Goal: Task Accomplishment & Management: Manage account settings

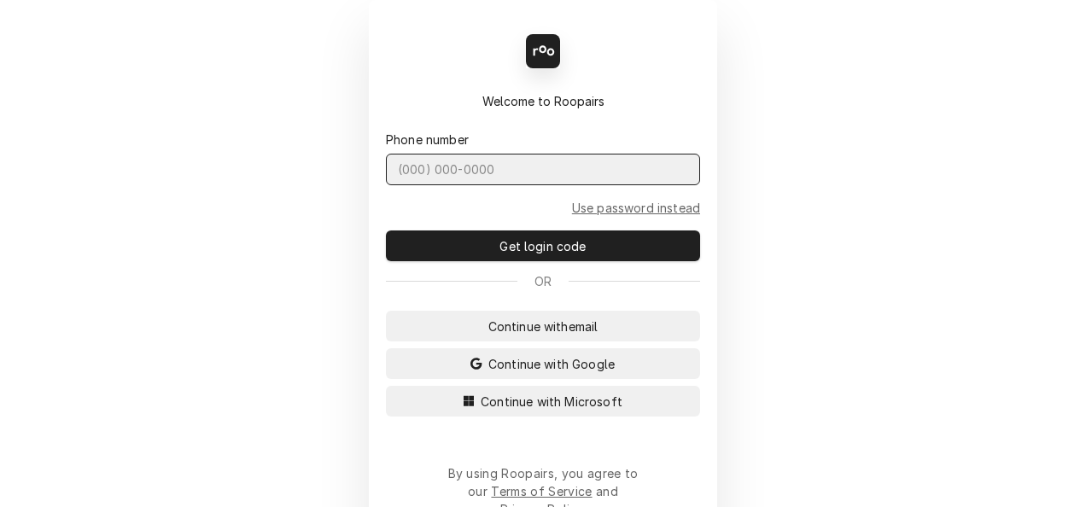
click at [481, 180] on input "Dynamic Content Wrapper" at bounding box center [543, 170] width 314 height 32
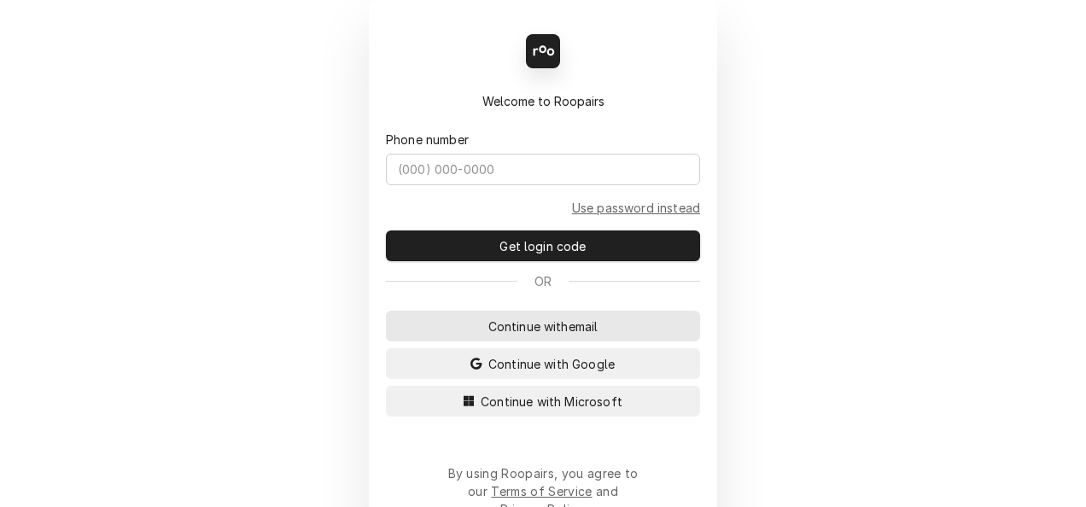
click at [491, 323] on span "Continue with email" at bounding box center [543, 326] width 117 height 18
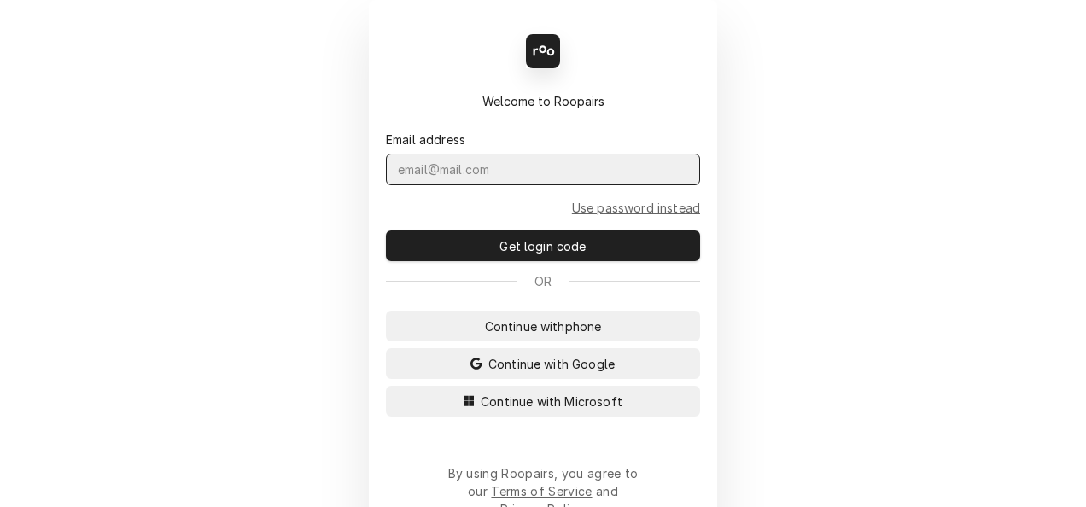
click at [501, 169] on input "Dynamic Content Wrapper" at bounding box center [543, 170] width 314 height 32
click at [500, 172] on input "Dynamic Content Wrapper" at bounding box center [543, 170] width 314 height 32
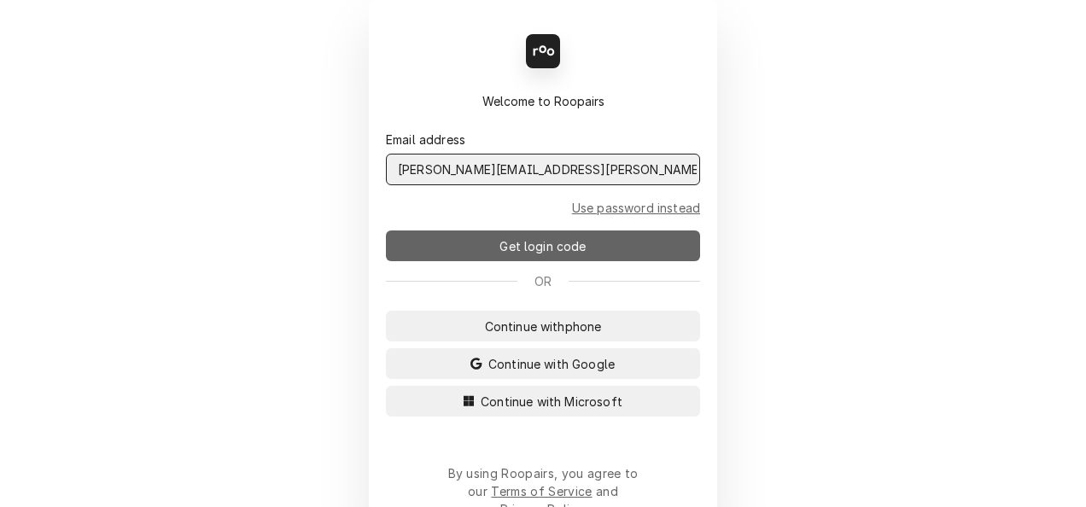
type input "scott.costello@maincomm.com"
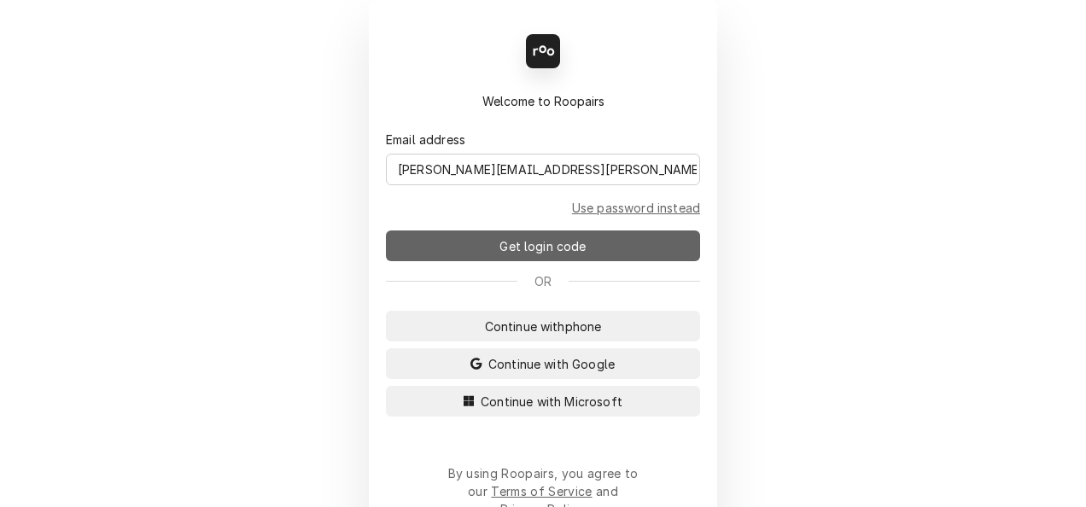
click at [516, 247] on span "Get login code" at bounding box center [542, 246] width 93 height 18
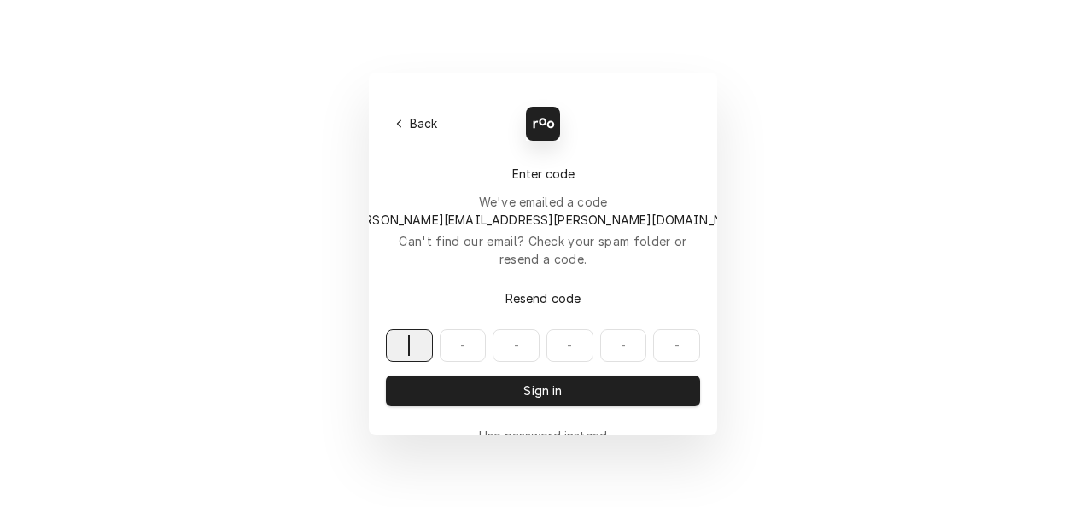
paste input "792958"
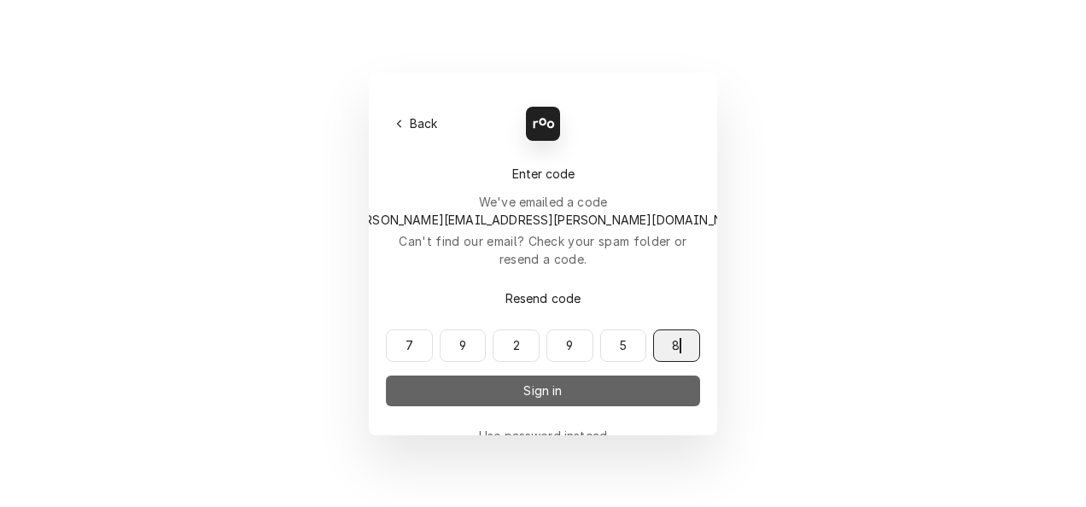
type input "792958"
click at [582, 376] on button "Sign in" at bounding box center [543, 391] width 314 height 31
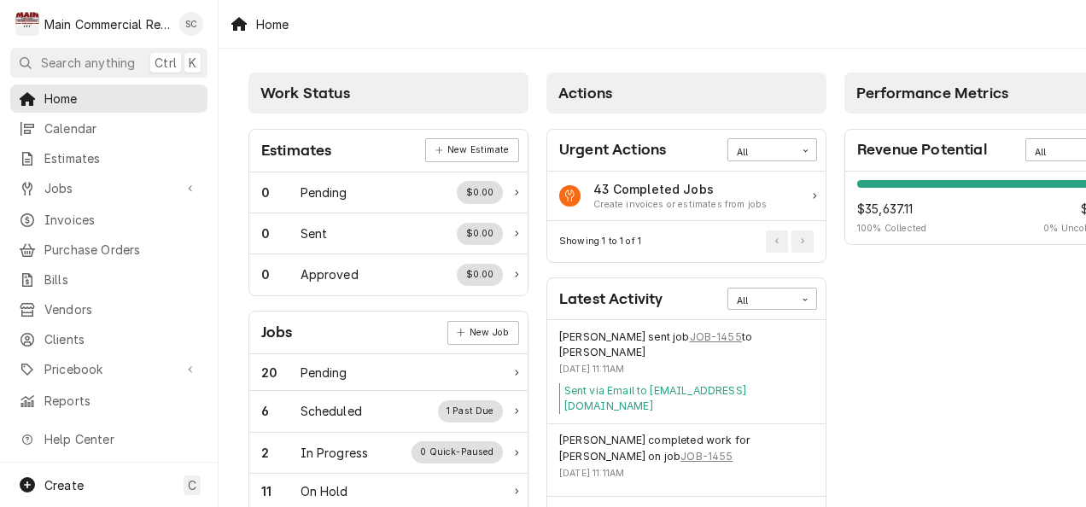
click at [277, 336] on div "Jobs" at bounding box center [277, 332] width 32 height 23
click at [48, 191] on div "Jobs" at bounding box center [109, 188] width 190 height 21
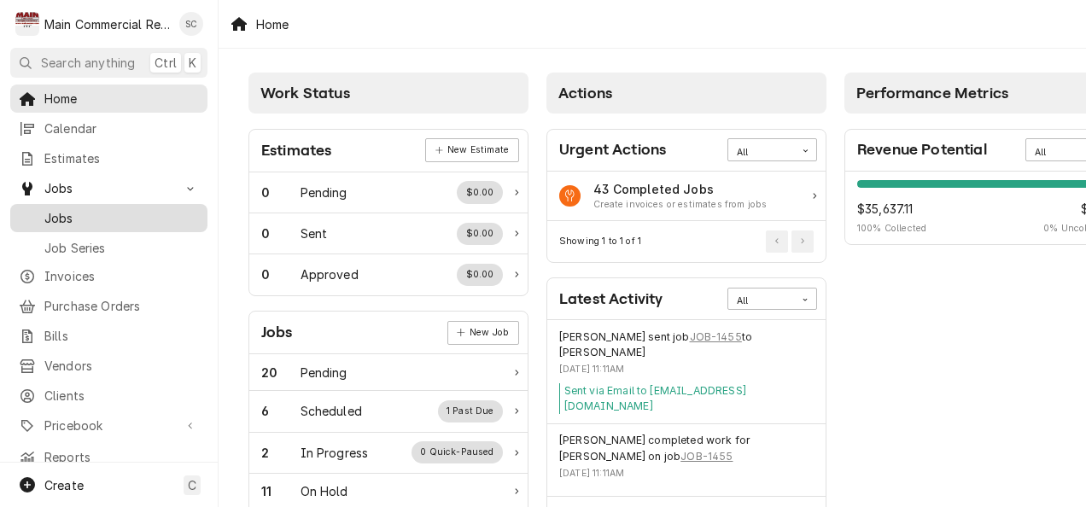
click at [56, 210] on span "Jobs" at bounding box center [121, 218] width 154 height 18
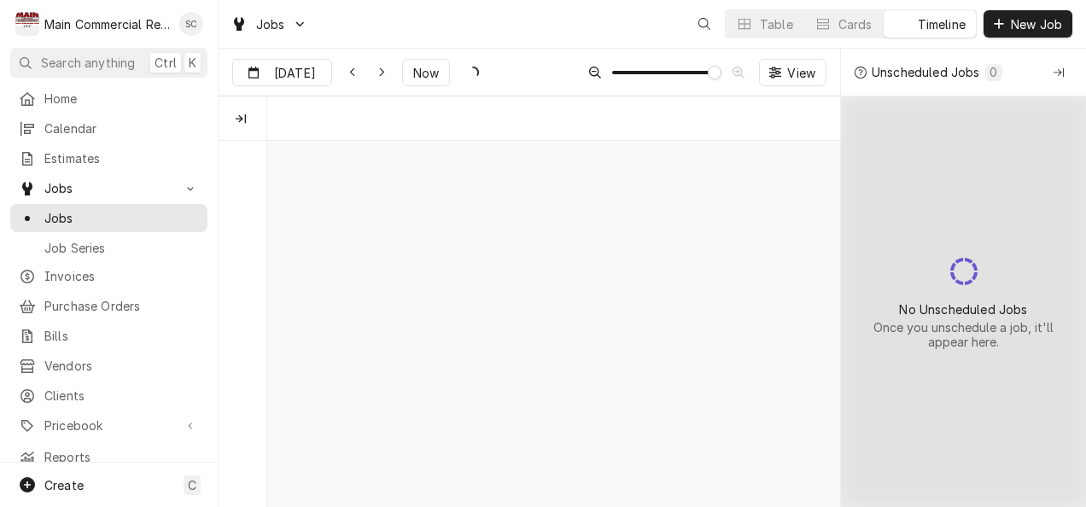
scroll to position [0, 11384]
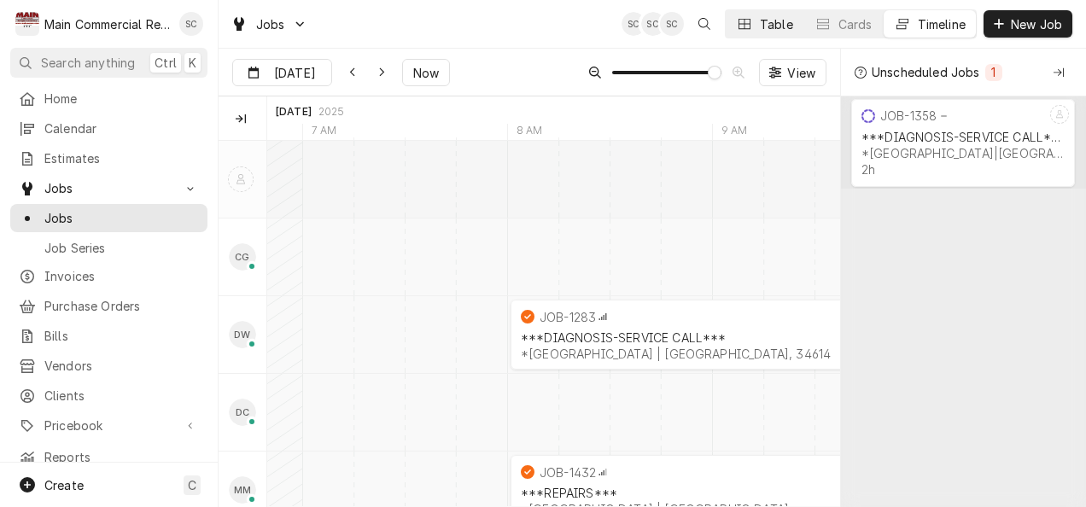
click at [754, 15] on button "Table" at bounding box center [764, 23] width 78 height 27
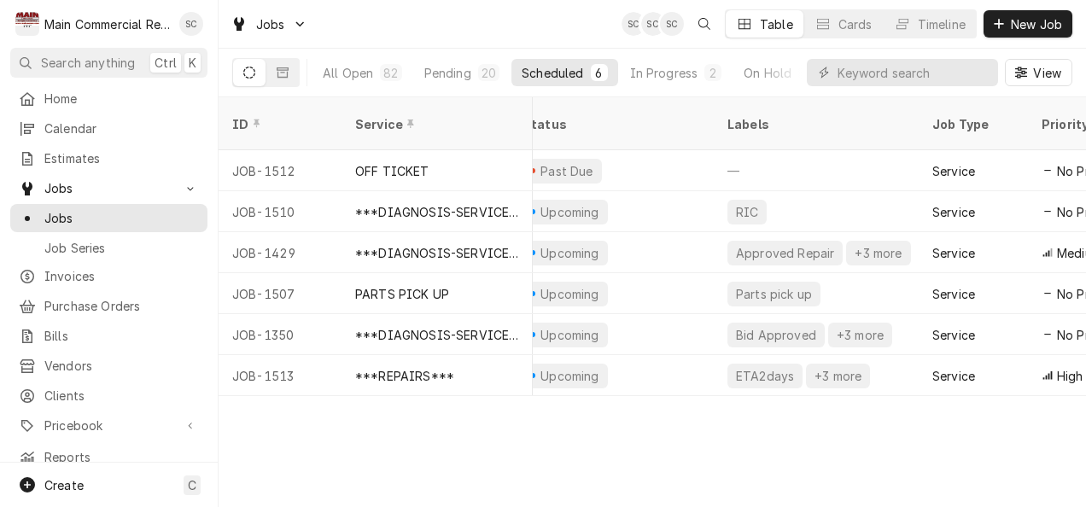
scroll to position [0, 0]
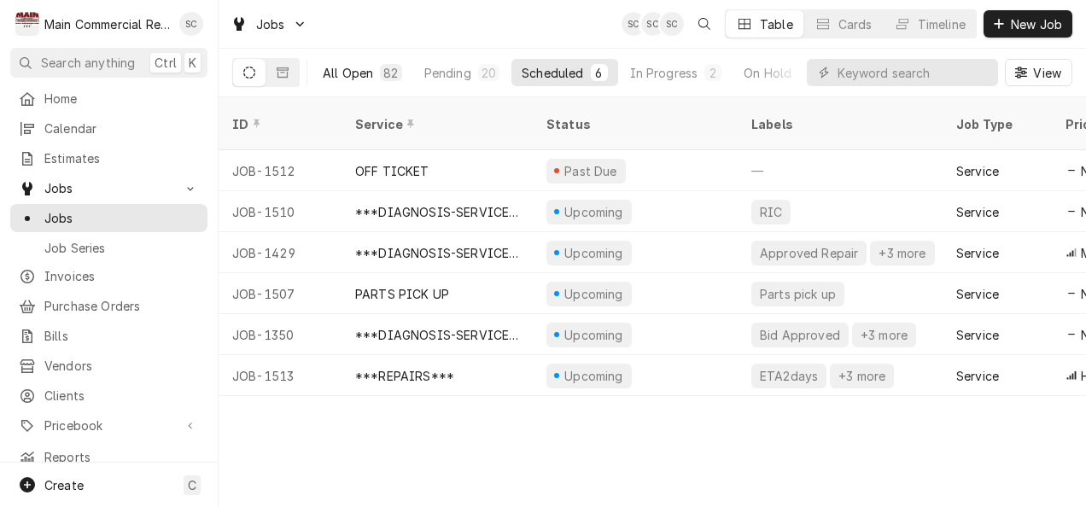
click at [367, 67] on div "All Open" at bounding box center [348, 73] width 50 height 18
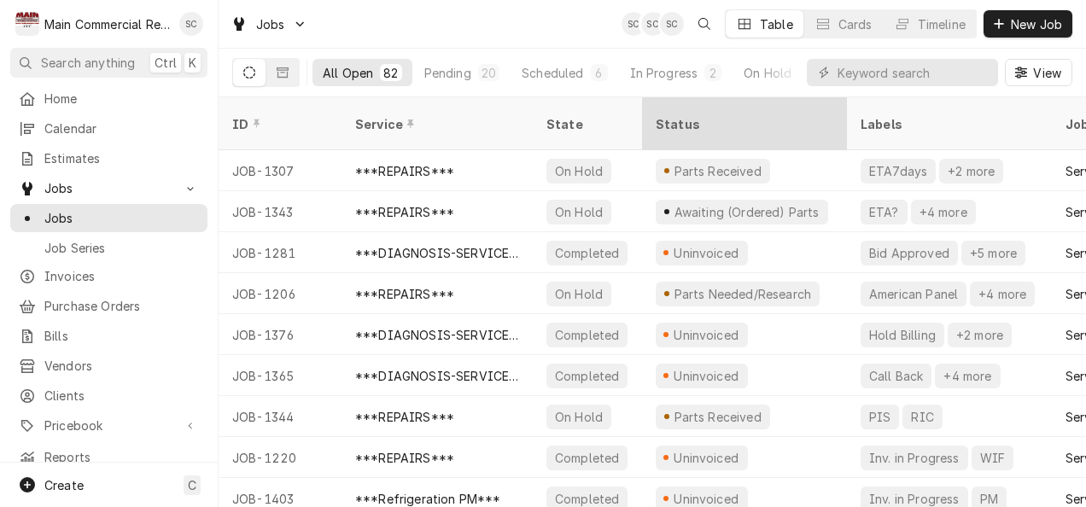
click at [668, 115] on div "Status" at bounding box center [742, 124] width 174 height 18
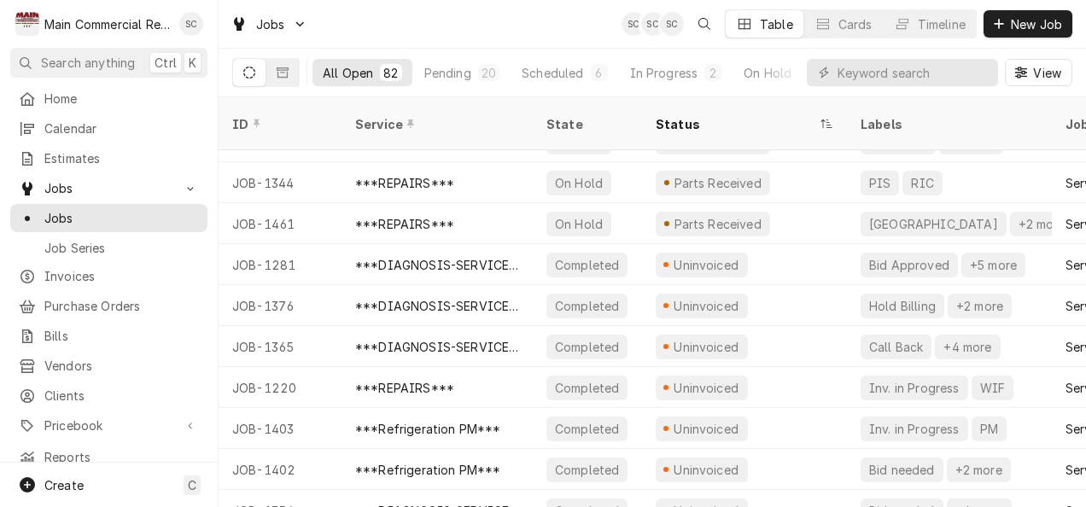
scroll to position [1499, 0]
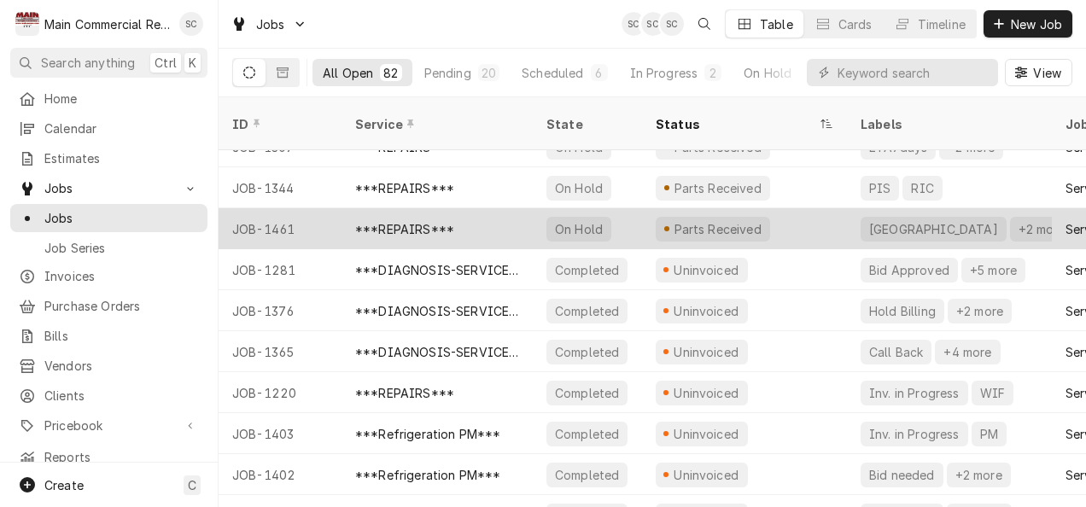
click at [282, 211] on div "JOB-1461" at bounding box center [279, 228] width 123 height 41
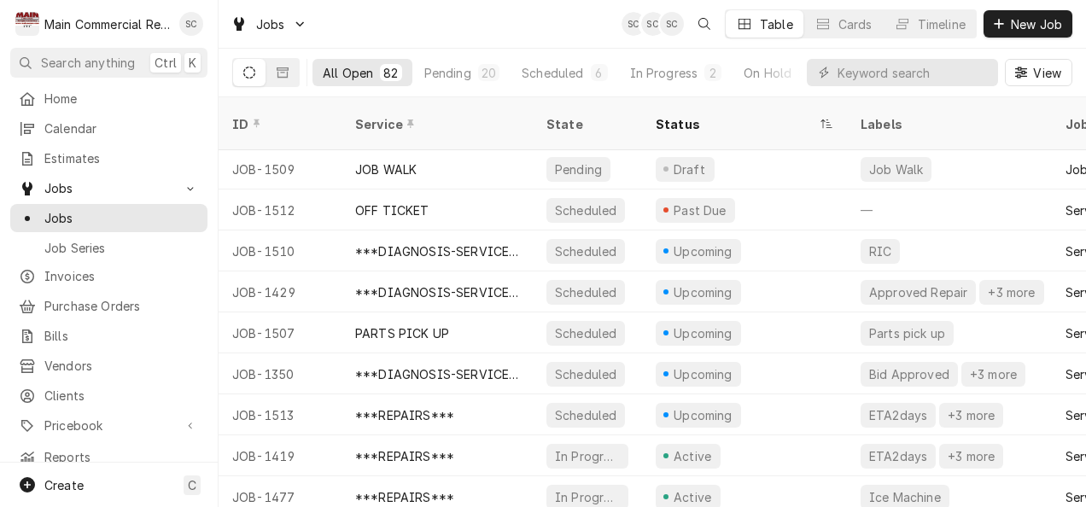
scroll to position [805, 0]
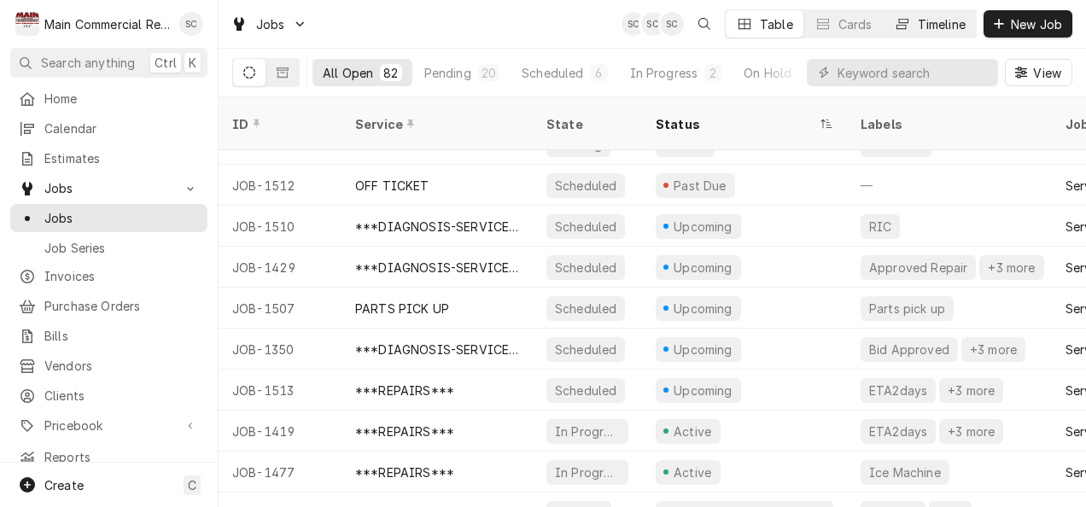
click at [917, 22] on div "Timeline" at bounding box center [941, 24] width 48 height 18
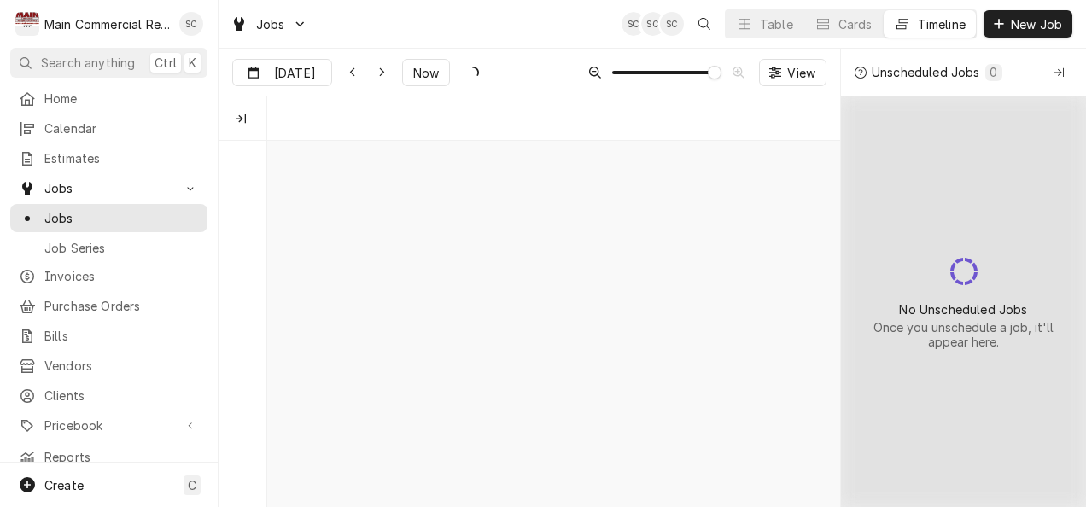
scroll to position [0, 11384]
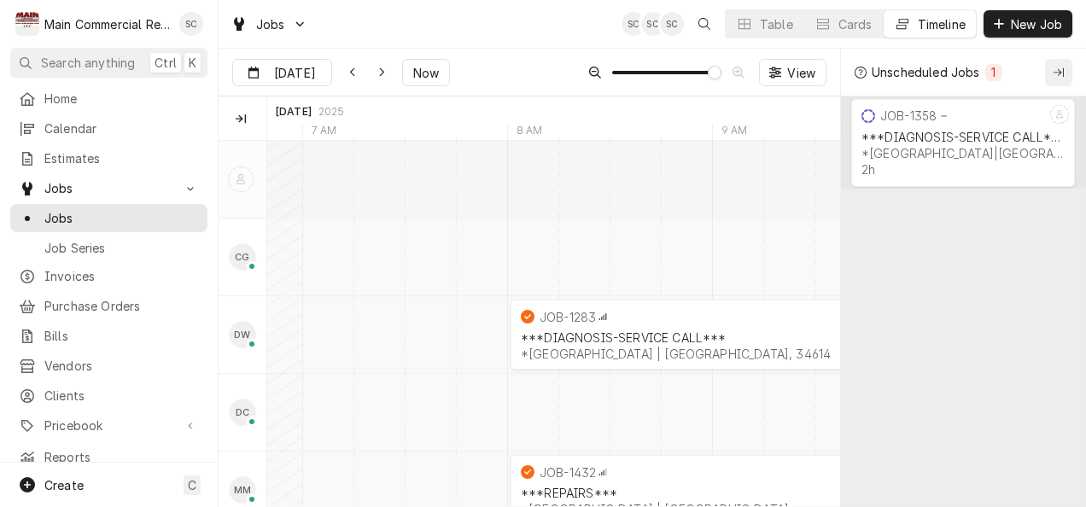
click at [1057, 72] on icon "Collapse Unscheduled Jobs" at bounding box center [1058, 71] width 10 height 9
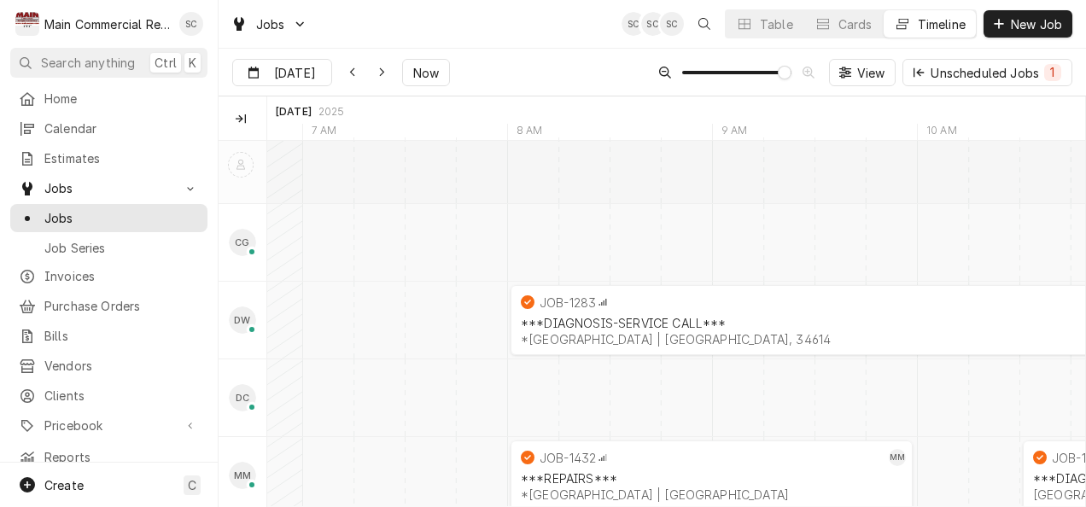
scroll to position [0, 0]
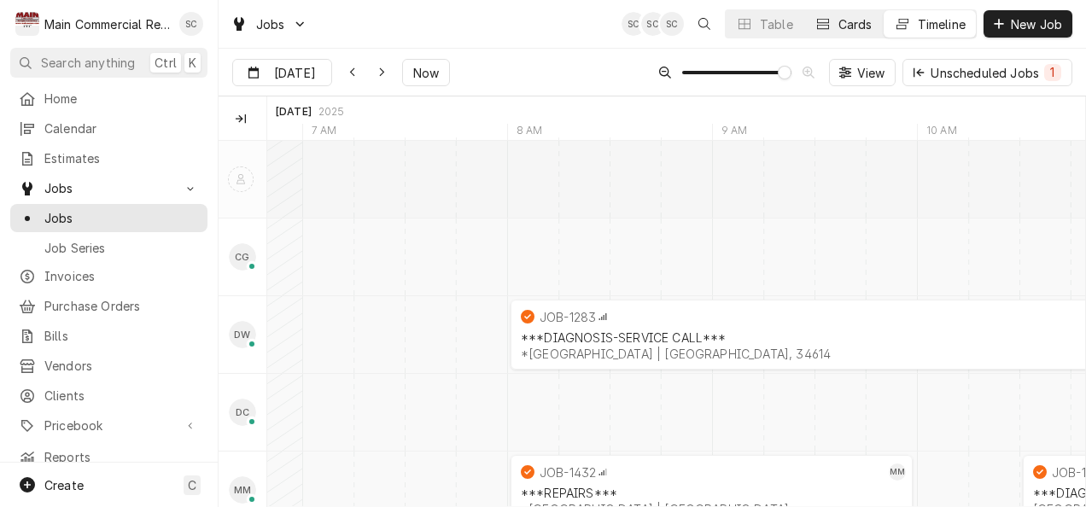
click at [806, 20] on button "Cards" at bounding box center [843, 23] width 79 height 27
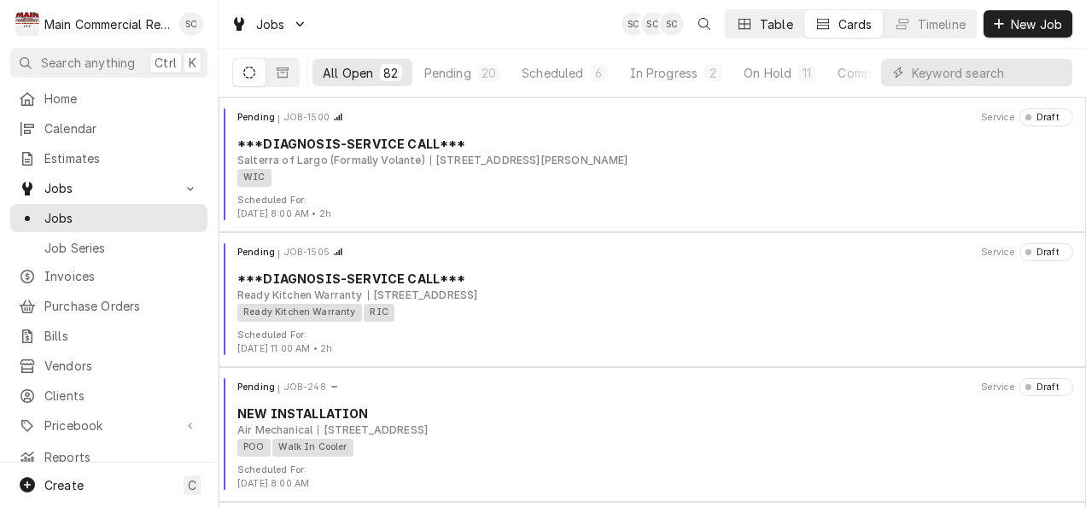
click at [772, 26] on div "Table" at bounding box center [776, 24] width 33 height 18
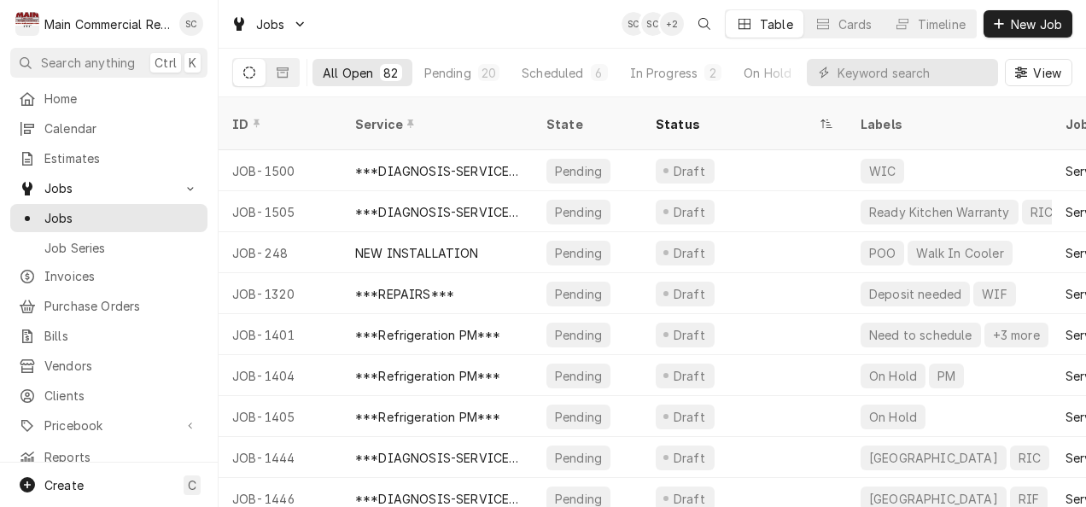
drag, startPoint x: 1080, startPoint y: 135, endPoint x: 510, endPoint y: 32, distance: 580.1
click at [510, 32] on div "Jobs SC SC + 2 Table Cards Timeline New Job" at bounding box center [651, 24] width 867 height 48
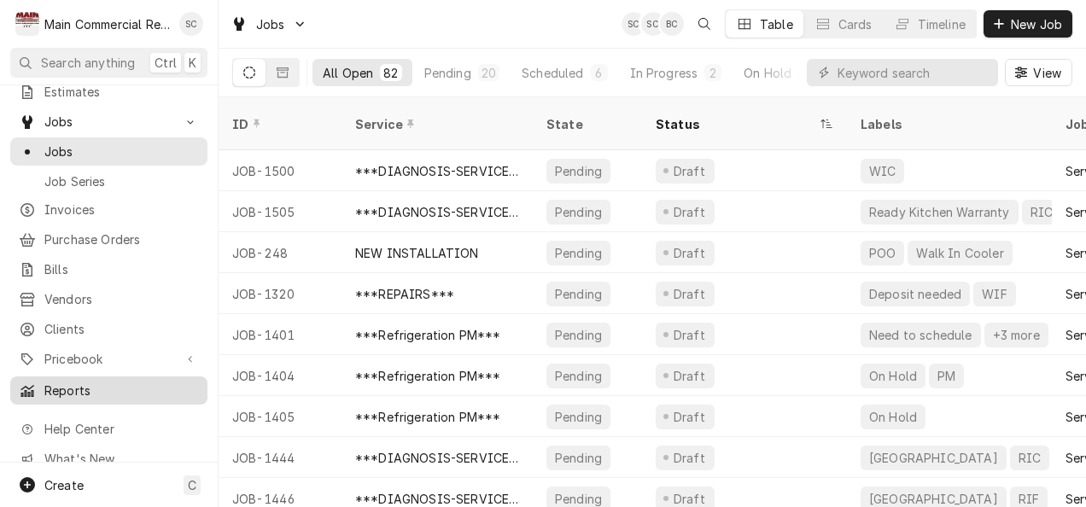
drag, startPoint x: 209, startPoint y: 413, endPoint x: 192, endPoint y: 382, distance: 35.1
click at [192, 382] on link "Reports" at bounding box center [108, 390] width 197 height 28
click at [210, 338] on div "Home Calendar Estimates Jobs Jobs Job Series Invoices Purchase Orders Bills Ven…" at bounding box center [109, 273] width 218 height 378
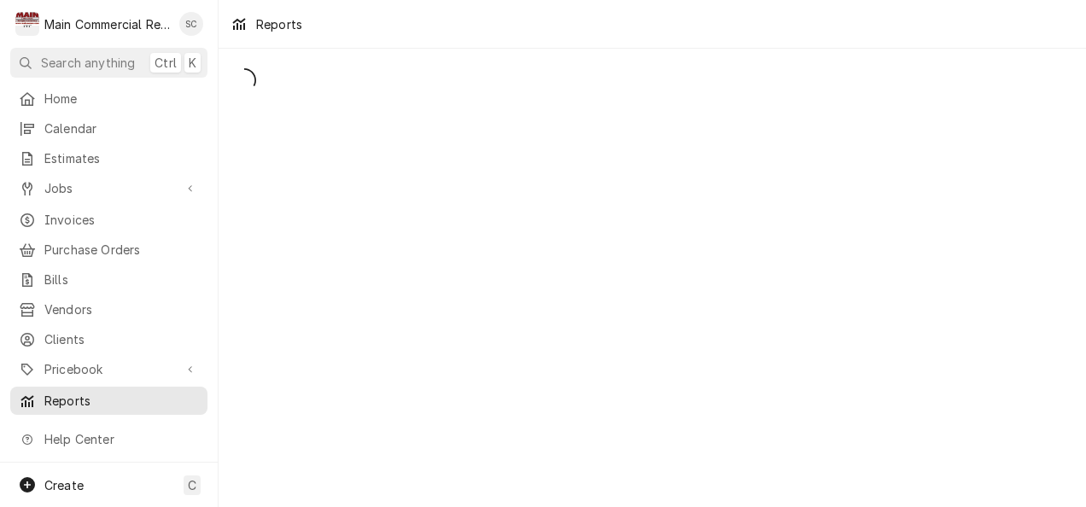
click at [574, 15] on div "Reports" at bounding box center [651, 24] width 867 height 48
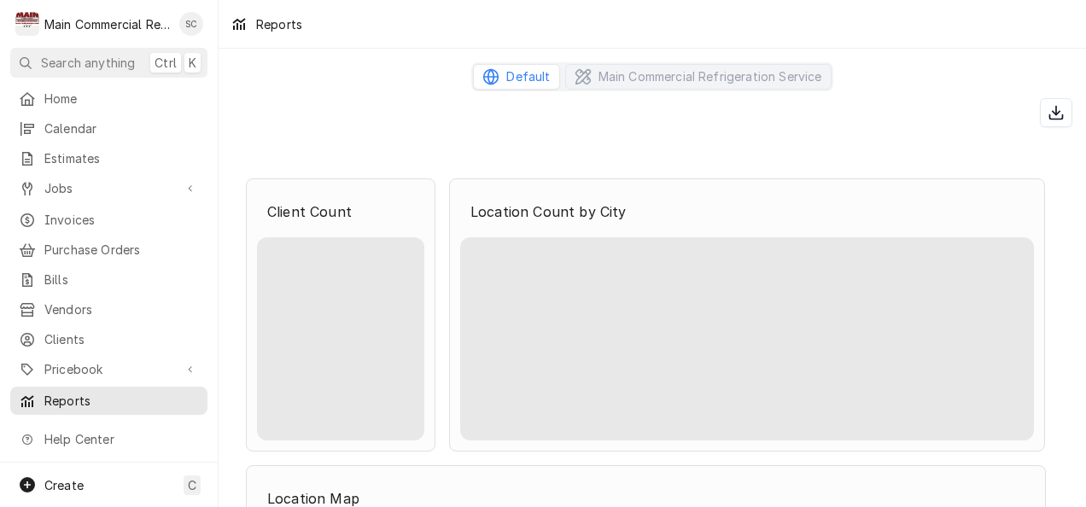
drag, startPoint x: 0, startPoint y: 0, endPoint x: 343, endPoint y: 106, distance: 359.0
click at [343, 106] on div "Reports Default Main Commercial Refrigeration Service Job Count 1,496 Jobs Rest…" at bounding box center [651, 253] width 867 height 507
drag, startPoint x: 343, startPoint y: 106, endPoint x: 268, endPoint y: 175, distance: 102.1
drag, startPoint x: 268, startPoint y: 175, endPoint x: 367, endPoint y: 9, distance: 192.9
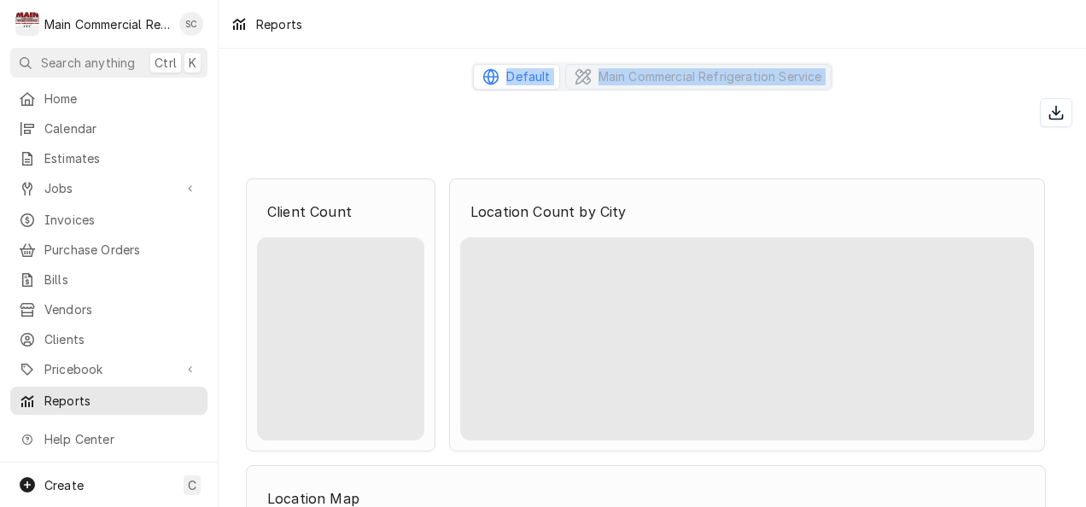
click at [367, 9] on div "Reports Default Main Commercial Refrigeration Service Job Count 1,496 Jobs Rest…" at bounding box center [651, 253] width 867 height 507
drag, startPoint x: 367, startPoint y: 9, endPoint x: 291, endPoint y: 37, distance: 80.7
click at [291, 37] on div "Reports" at bounding box center [651, 24] width 867 height 48
drag, startPoint x: 291, startPoint y: 37, endPoint x: 160, endPoint y: 47, distance: 131.8
click at [160, 47] on div "M Main Commercial Refrigeration Service SC Search anything Ctrl K Home Calendar…" at bounding box center [543, 253] width 1086 height 507
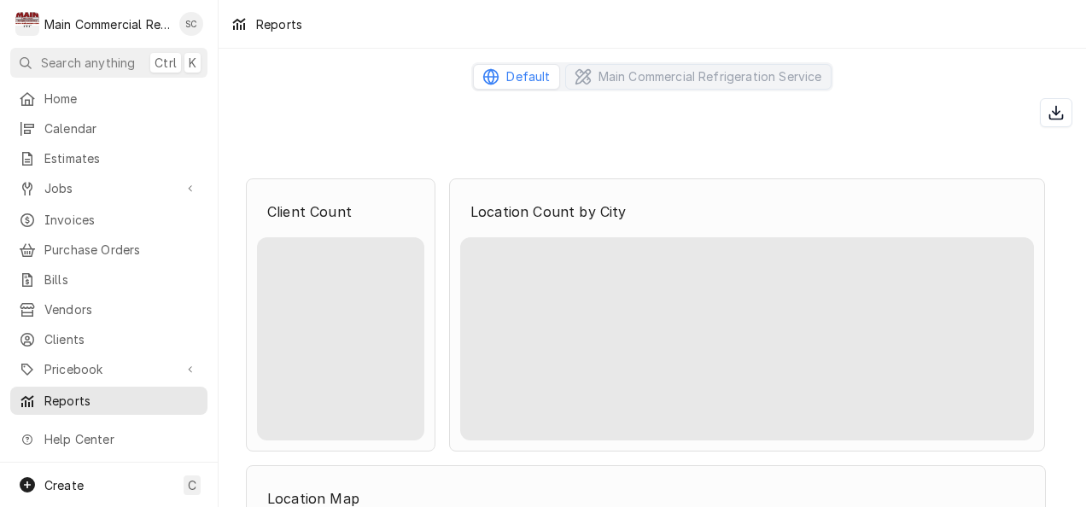
drag, startPoint x: 149, startPoint y: 47, endPoint x: 115, endPoint y: 47, distance: 33.3
click at [115, 47] on div "M Main Commercial Refrigeration Service SC" at bounding box center [109, 24] width 218 height 48
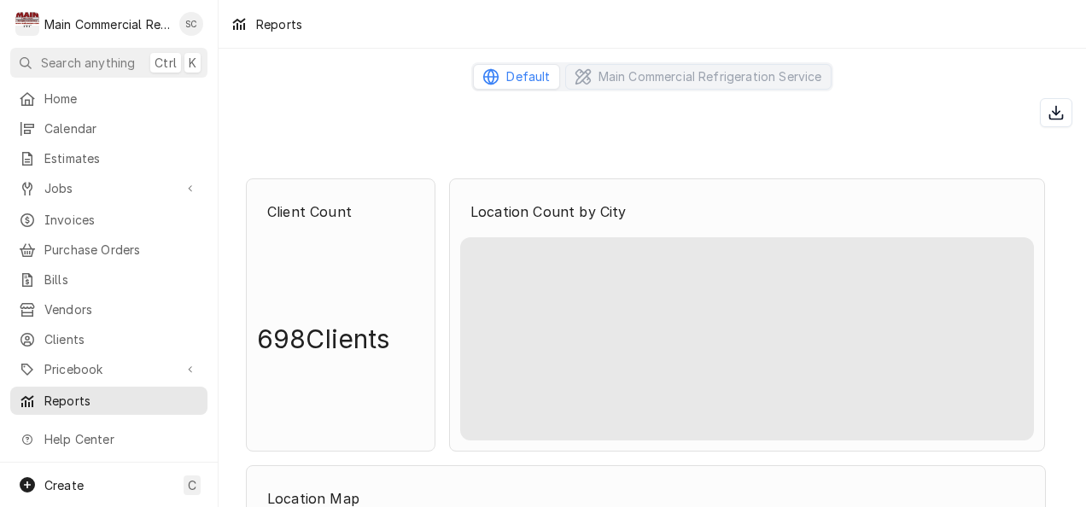
drag, startPoint x: 115, startPoint y: 47, endPoint x: 77, endPoint y: 20, distance: 46.6
click at [77, 20] on div "M Main Commercial Refrigeration Service SC" at bounding box center [109, 24] width 218 height 48
click at [77, 20] on div "Main Commercial Refrigeration Service" at bounding box center [106, 24] width 125 height 18
drag, startPoint x: 77, startPoint y: 20, endPoint x: 55, endPoint y: 92, distance: 74.8
click at [55, 92] on nav "M Main Commercial Refrigeration Service SC Search anything Ctrl K Home Calendar…" at bounding box center [109, 253] width 218 height 507
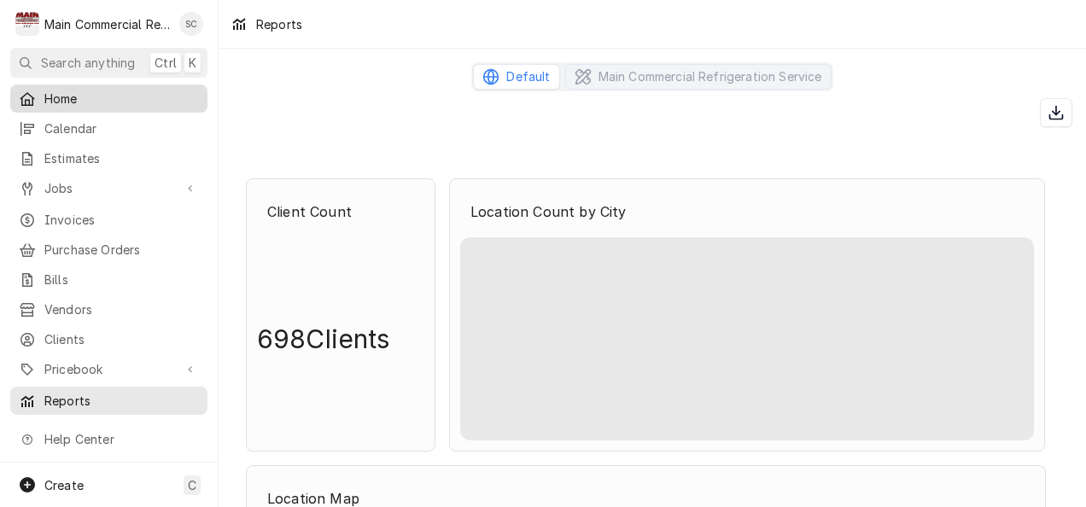
click at [55, 92] on span "Home" at bounding box center [121, 99] width 154 height 18
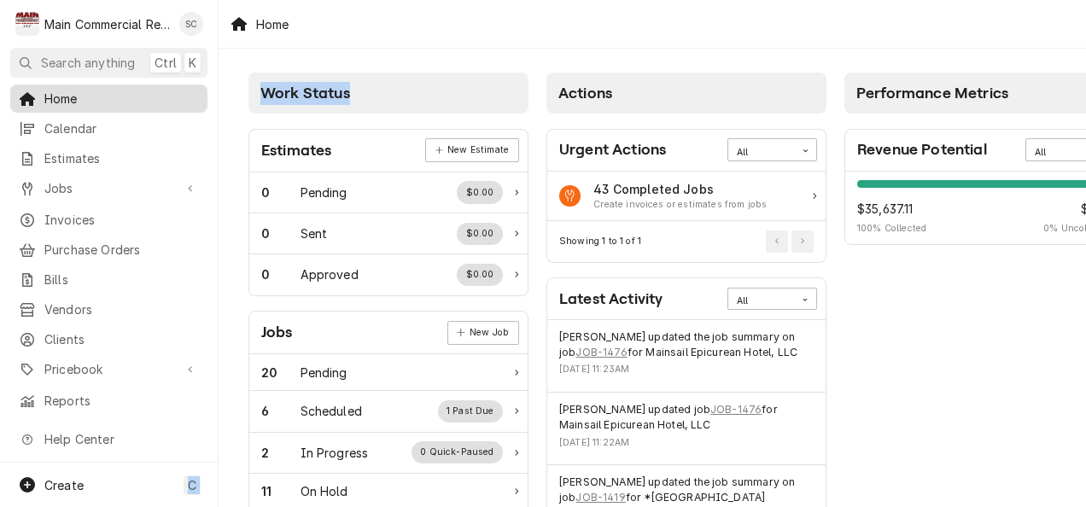
click at [158, 107] on div "M Main Commercial Refrigeration Service SC Search anything Ctrl K Home Calendar…" at bounding box center [543, 253] width 1086 height 507
drag, startPoint x: 158, startPoint y: 107, endPoint x: 61, endPoint y: 138, distance: 101.5
click at [61, 138] on div "Home Calendar Estimates Jobs Jobs Job Series Invoices Purchase Orders Bills Ven…" at bounding box center [109, 249] width 218 height 330
drag, startPoint x: 61, startPoint y: 138, endPoint x: 61, endPoint y: 121, distance: 17.1
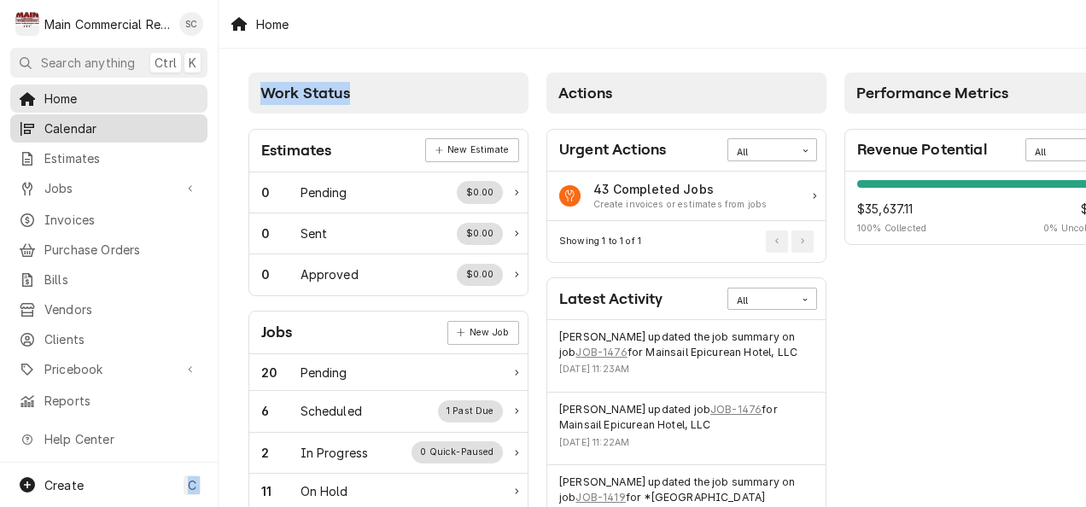
click at [61, 121] on link "Calendar" at bounding box center [108, 128] width 197 height 28
click at [61, 121] on span "Calendar" at bounding box center [121, 128] width 154 height 18
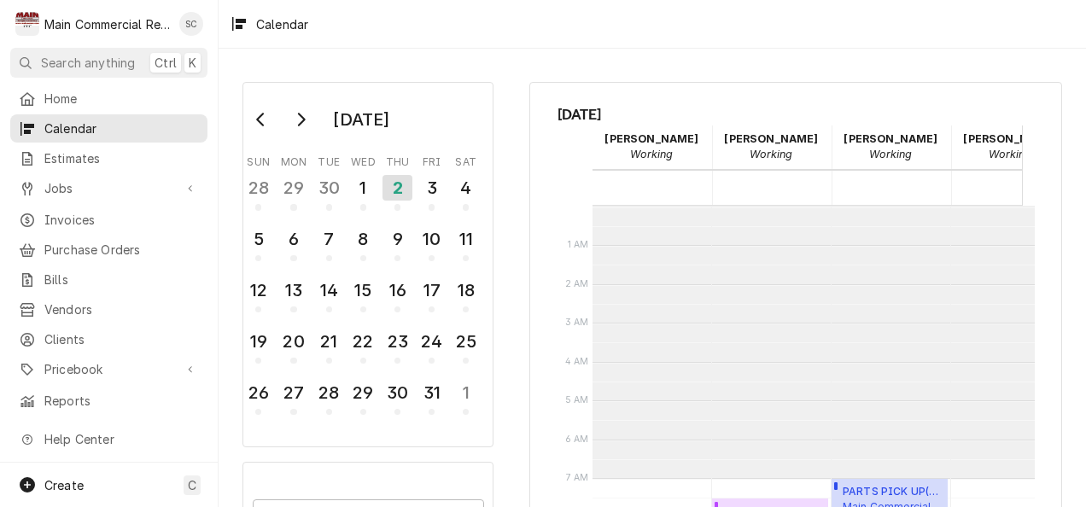
scroll to position [272, 0]
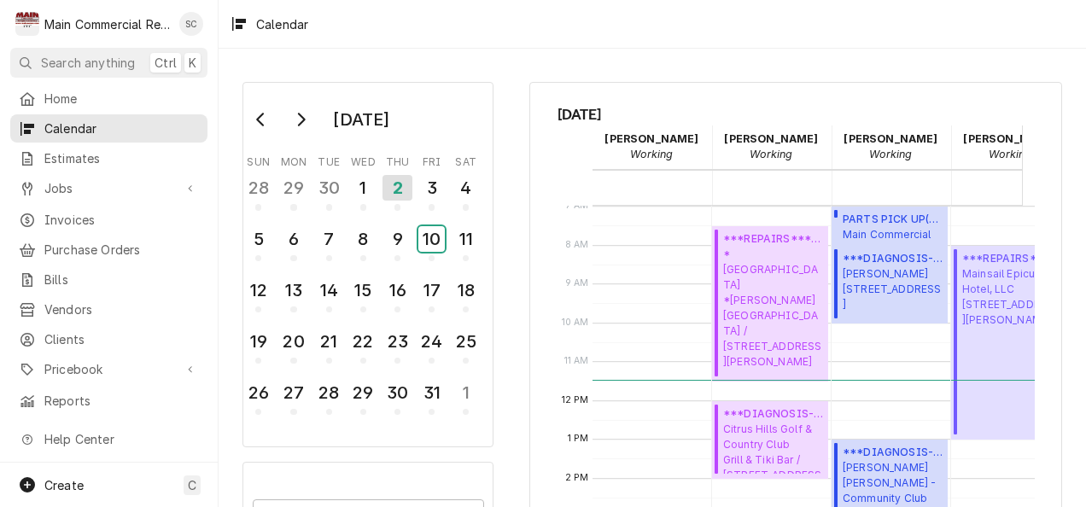
drag, startPoint x: 443, startPoint y: 265, endPoint x: 762, endPoint y: 307, distance: 322.0
click at [762, 307] on div "October 2025 Sun Mon Tue Wed Thu Fri Sat 28 29 30 1 2 3 4 5 6 7 8 9 10 11 12 13…" at bounding box center [651, 413] width 867 height 693
drag, startPoint x: 756, startPoint y: 299, endPoint x: 785, endPoint y: 220, distance: 83.7
click at [785, 220] on div "7:30 AM – 11:30 AM ***REPAIRS*** ( Active ) *Hernando County Public School *Mot…" at bounding box center [770, 401] width 117 height 932
drag, startPoint x: 1075, startPoint y: 207, endPoint x: 839, endPoint y: 17, distance: 303.5
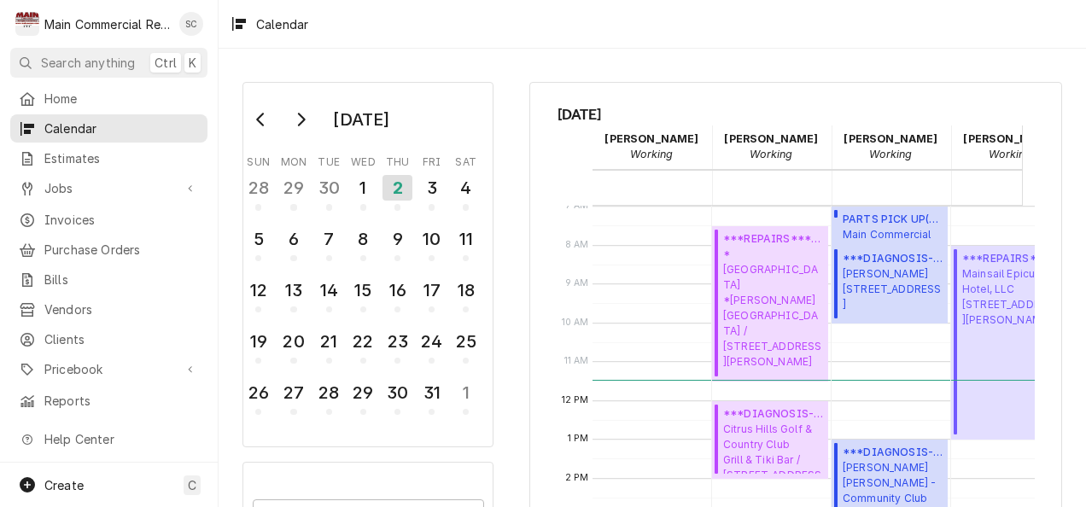
click at [839, 17] on div "Calendar" at bounding box center [651, 24] width 867 height 48
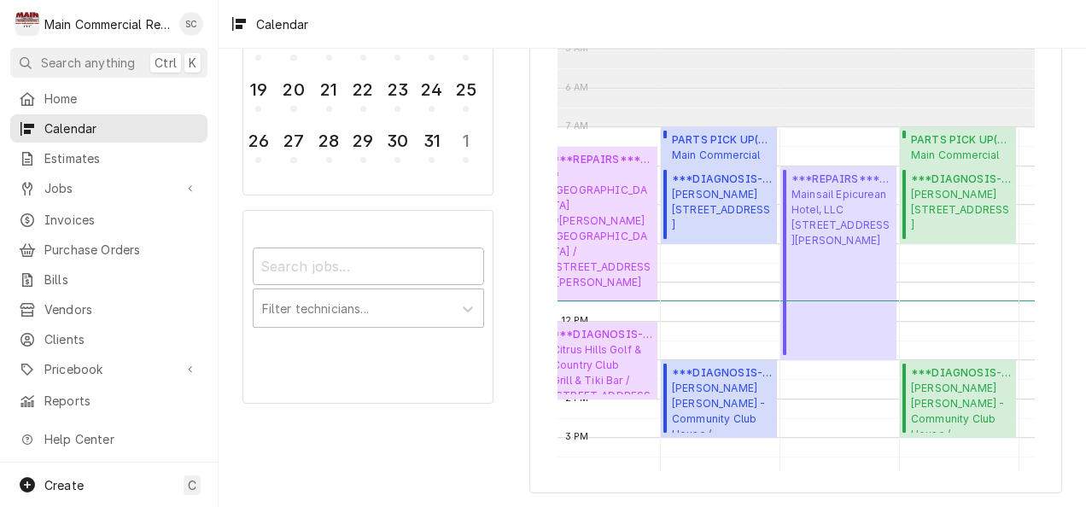
scroll to position [0, 0]
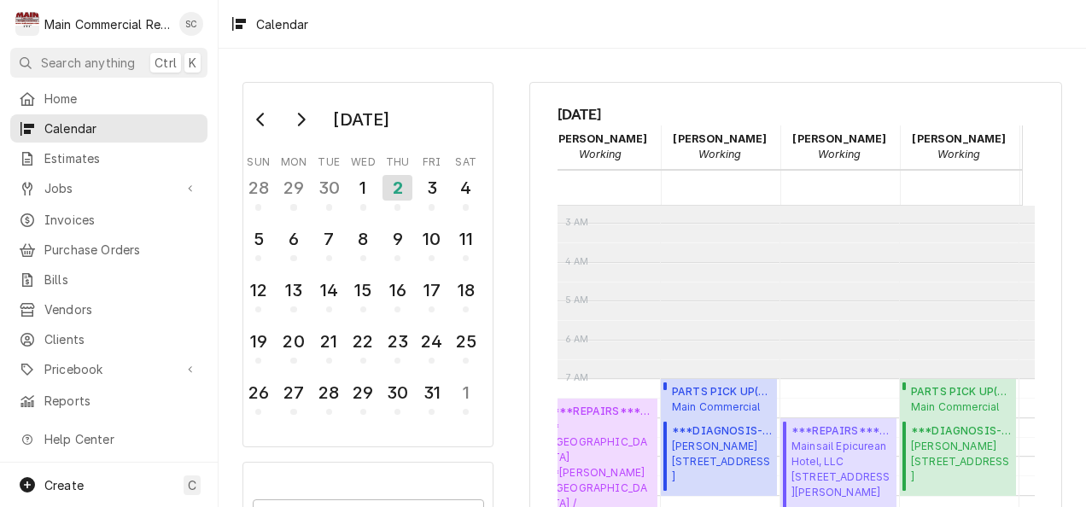
click at [413, 54] on div "October 2025 Sun Mon Tue Wed Thu Fri Sat 28 29 30 1 2 3 4 5 6 7 8 9 10 11 12 13…" at bounding box center [651, 278] width 867 height 458
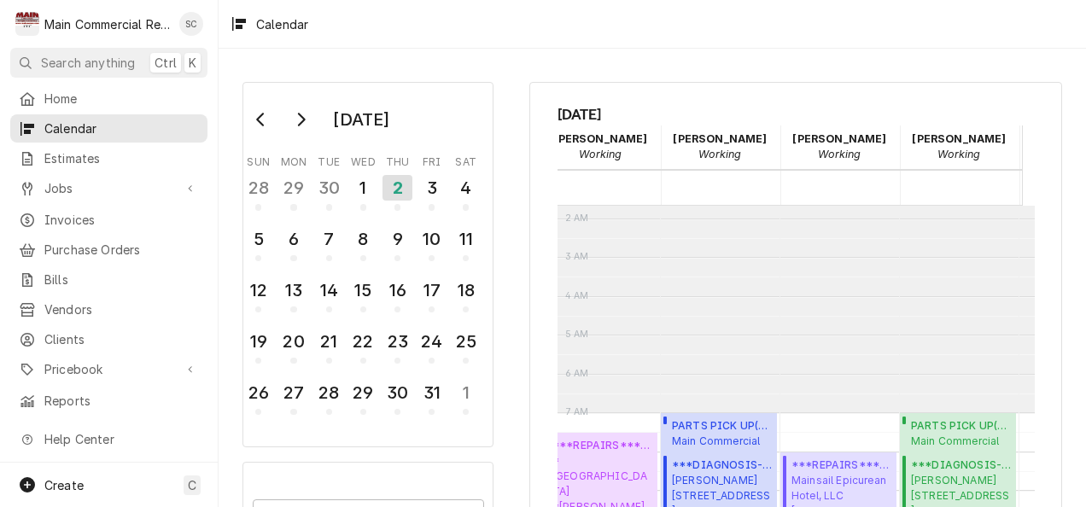
click at [795, 25] on div "Calendar" at bounding box center [651, 24] width 867 height 48
click at [192, 26] on div "Scott Costello's Avatar" at bounding box center [191, 24] width 24 height 24
click at [506, 33] on html "M Main Commercial Refrigeration Service SC Search anything Ctrl K Home Calendar…" at bounding box center [543, 253] width 1086 height 507
click at [50, 182] on span "Jobs" at bounding box center [108, 188] width 129 height 18
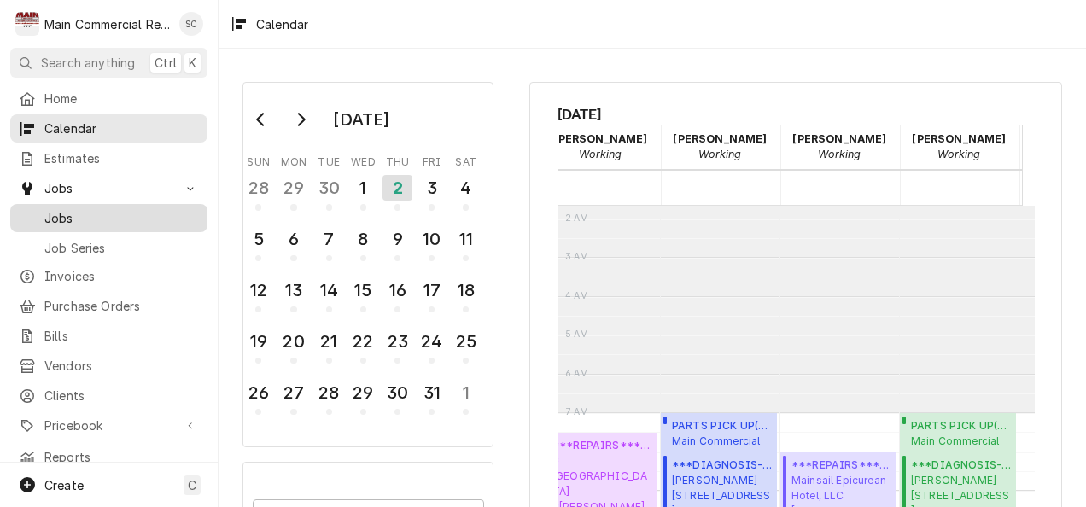
click at [50, 222] on link "Jobs" at bounding box center [108, 218] width 197 height 28
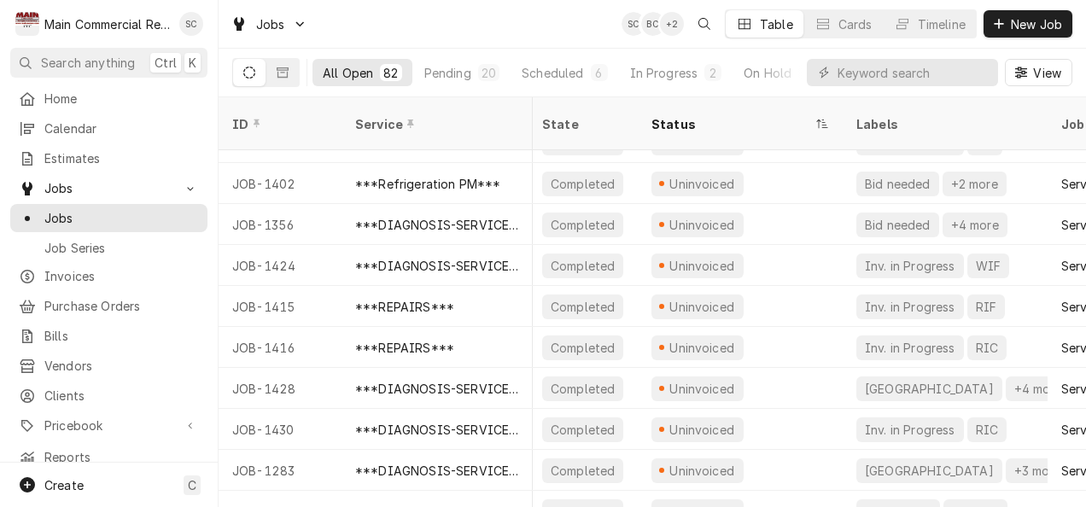
scroll to position [1787, 4]
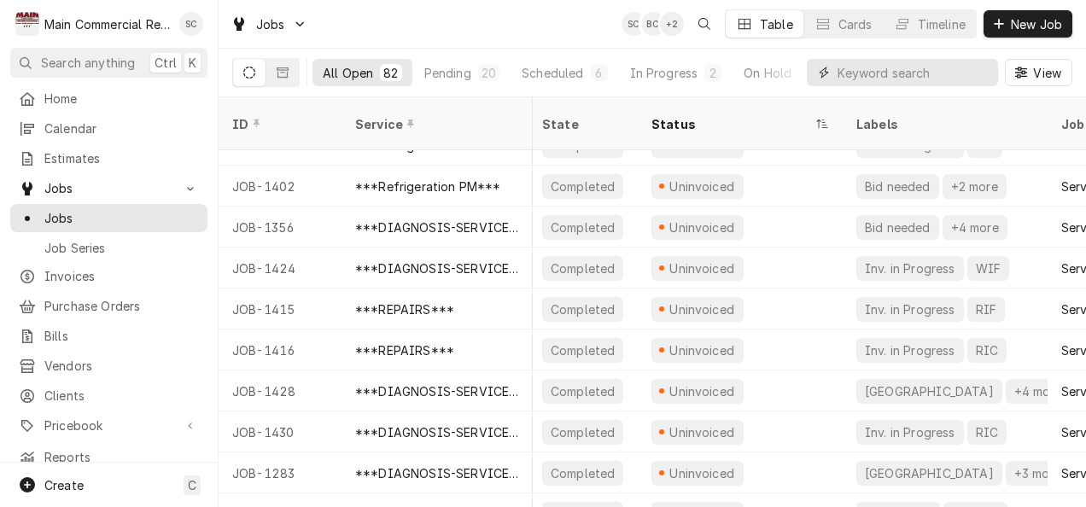
click at [841, 76] on input "Dynamic Content Wrapper" at bounding box center [913, 72] width 152 height 27
click at [766, 65] on div "On Hold" at bounding box center [767, 73] width 48 height 18
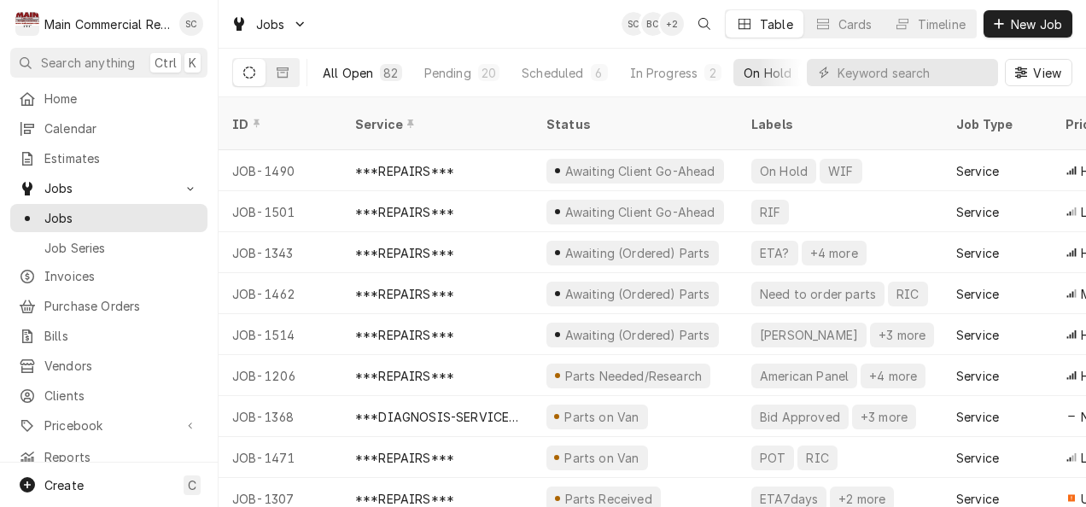
click at [348, 71] on div "All Open" at bounding box center [348, 73] width 50 height 18
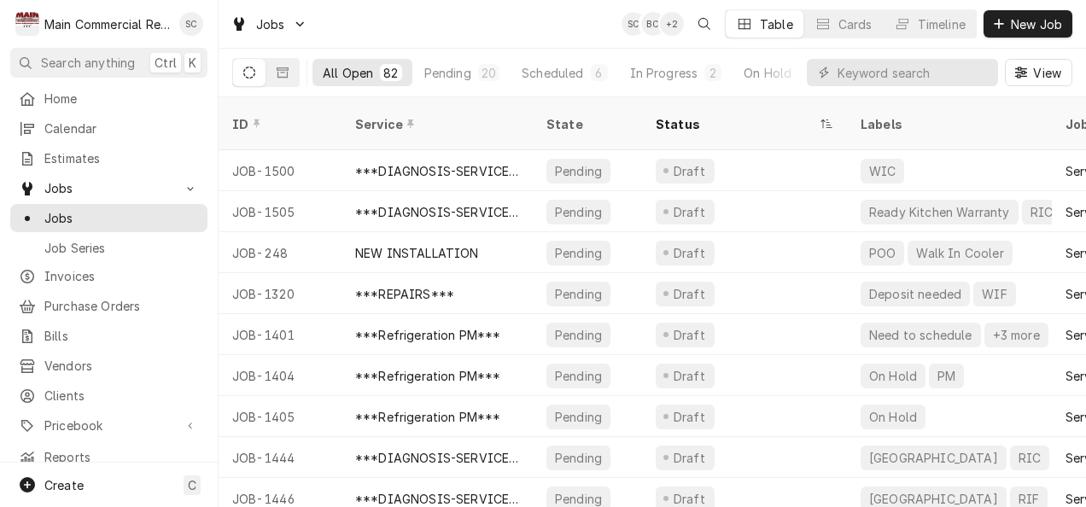
click at [348, 71] on div "All Open" at bounding box center [348, 73] width 50 height 18
click at [849, 79] on input "Dynamic Content Wrapper" at bounding box center [913, 72] width 152 height 27
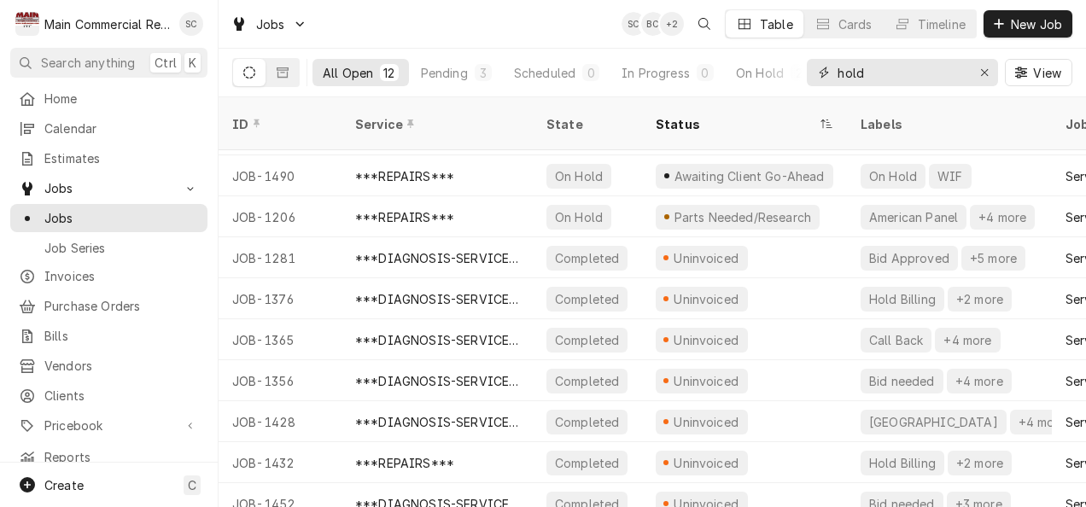
scroll to position [126, 0]
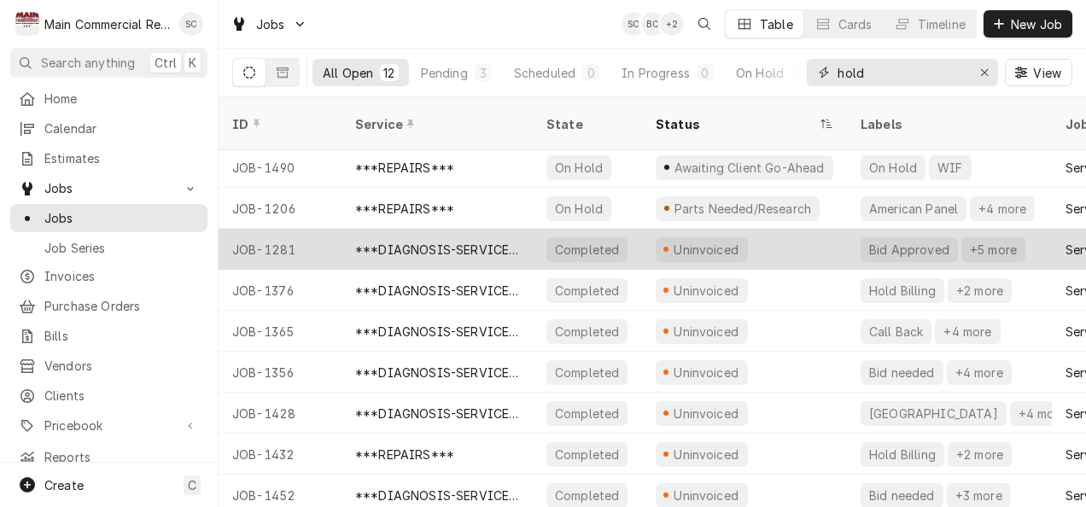
type input "hold"
click at [991, 237] on div "+5 more" at bounding box center [993, 249] width 64 height 25
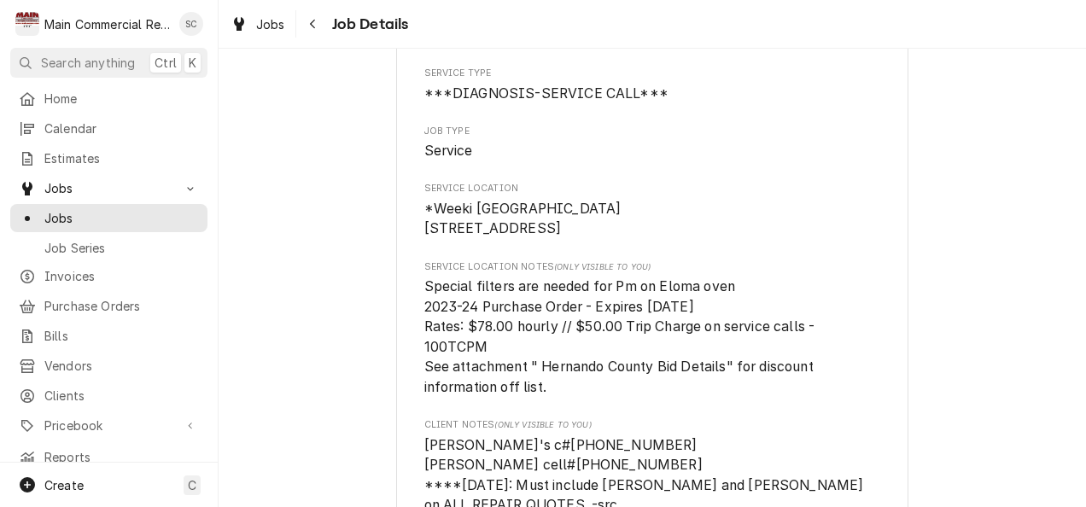
scroll to position [262, 0]
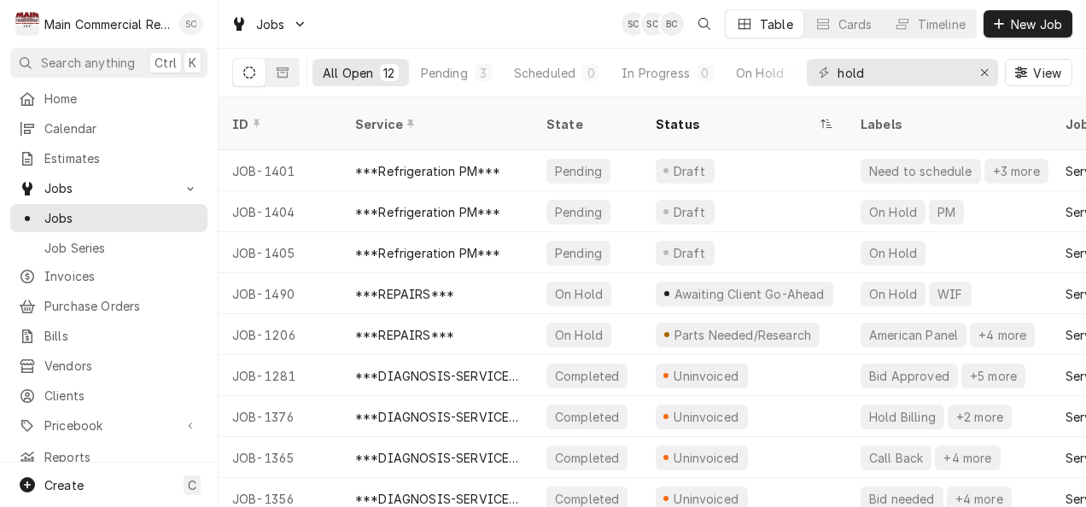
click at [199, 19] on div "Scott Costello's Avatar" at bounding box center [191, 24] width 24 height 24
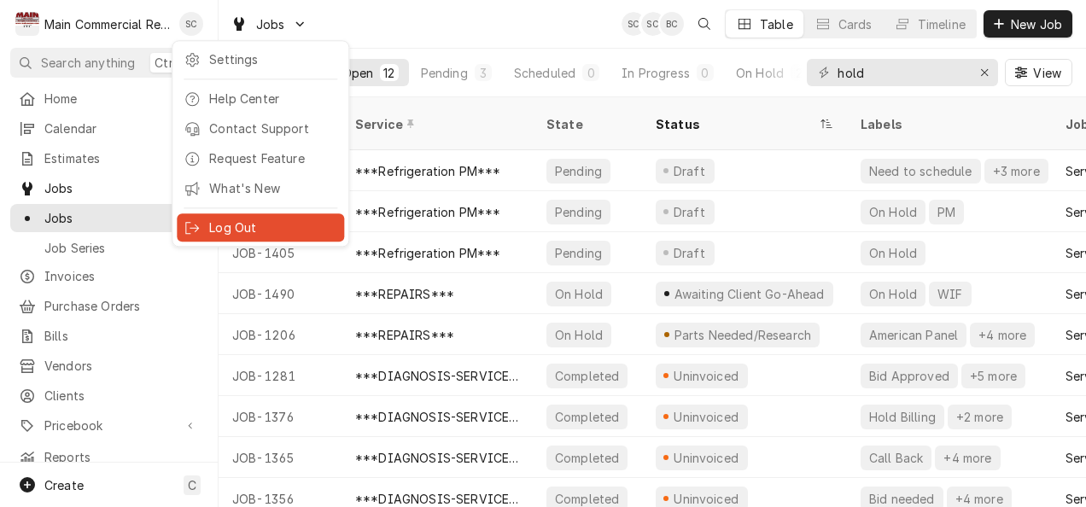
click at [222, 218] on div "Log Out" at bounding box center [273, 227] width 128 height 18
